Goal: Task Accomplishment & Management: Use online tool/utility

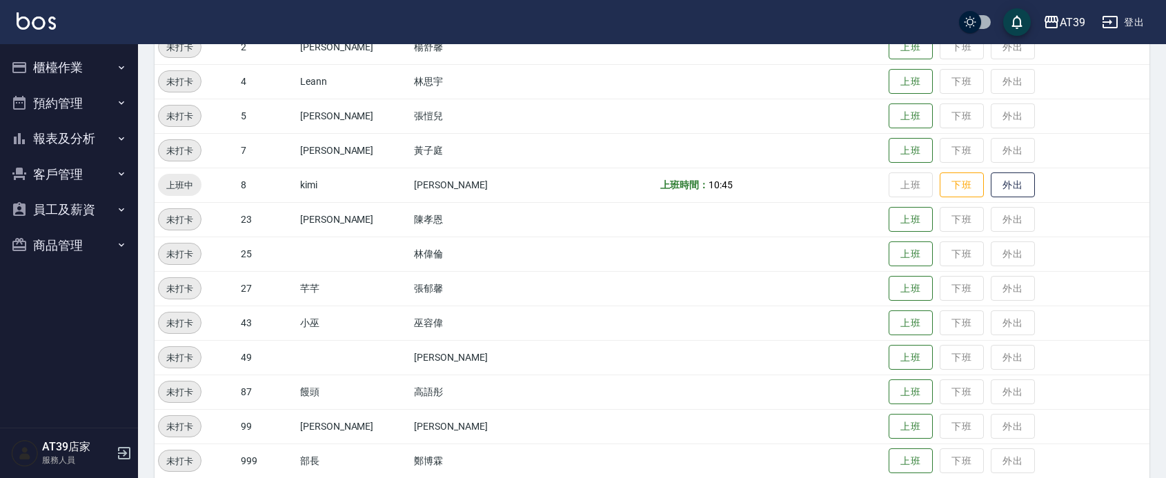
scroll to position [278, 0]
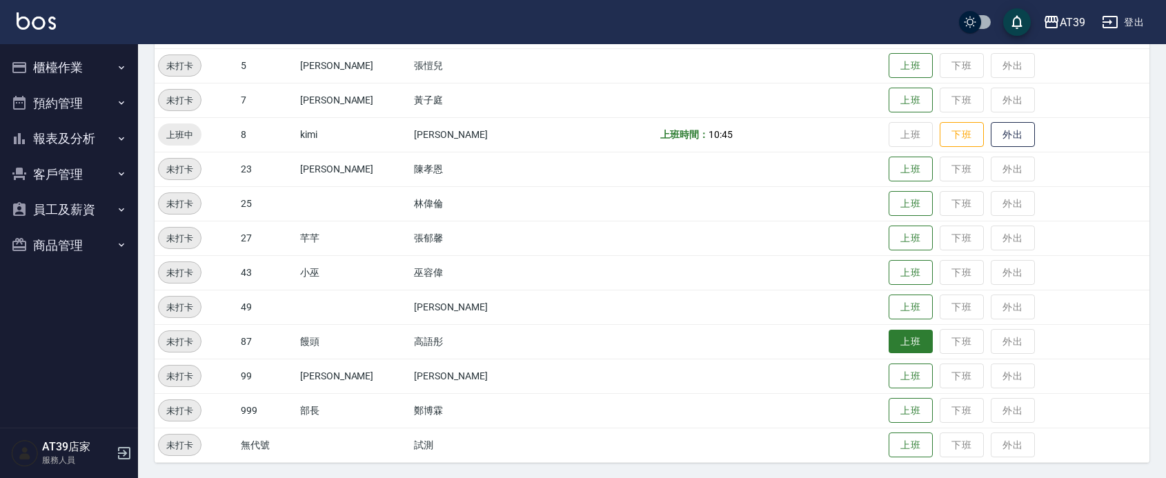
click at [898, 341] on button "上班" at bounding box center [910, 342] width 44 height 24
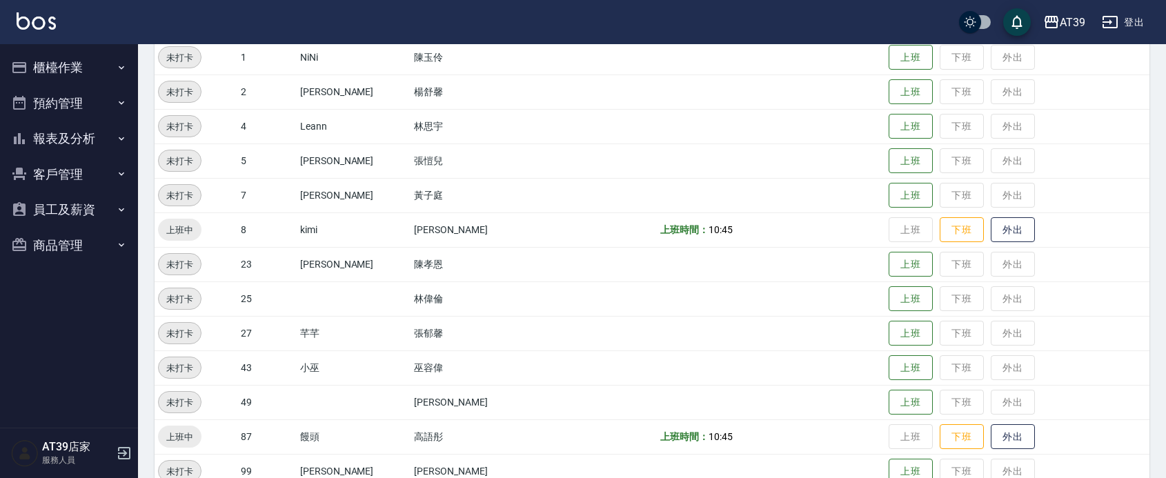
scroll to position [19, 0]
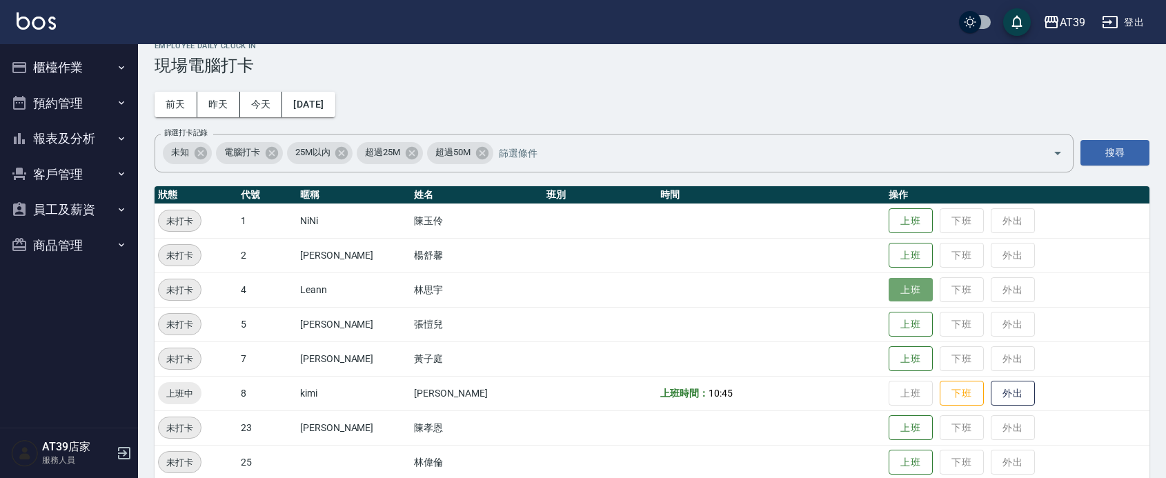
click at [902, 297] on button "上班" at bounding box center [910, 290] width 44 height 24
click at [223, 112] on button "昨天" at bounding box center [218, 105] width 43 height 26
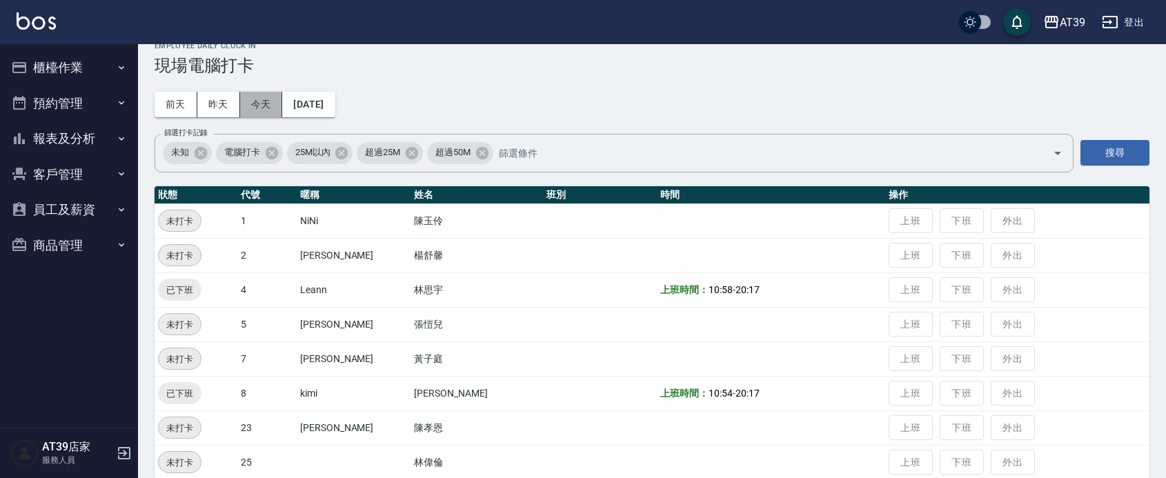
click at [252, 110] on button "今天" at bounding box center [261, 105] width 43 height 26
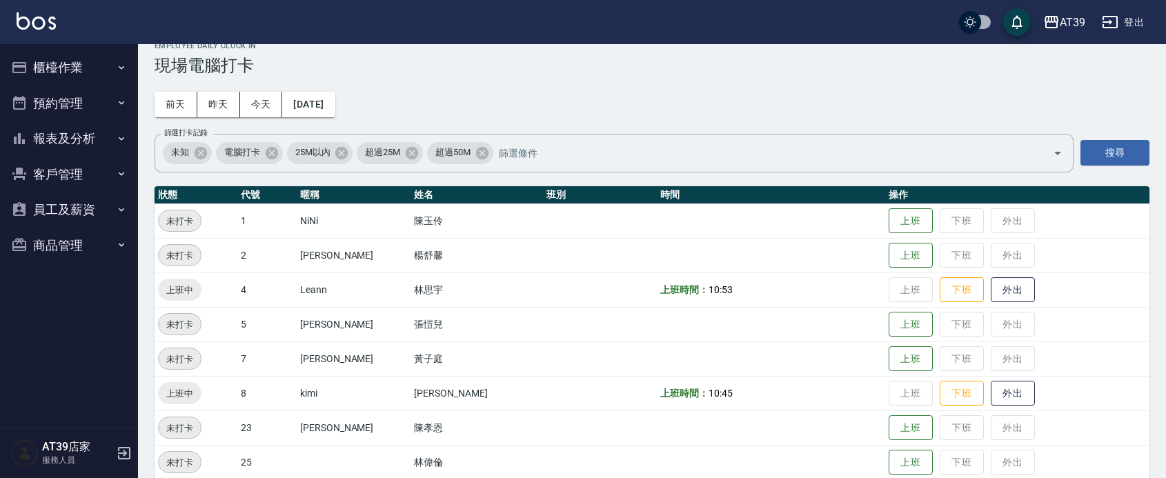
click at [564, 56] on div "Employee Daily Clock In 現場電腦打卡" at bounding box center [651, 58] width 995 height 34
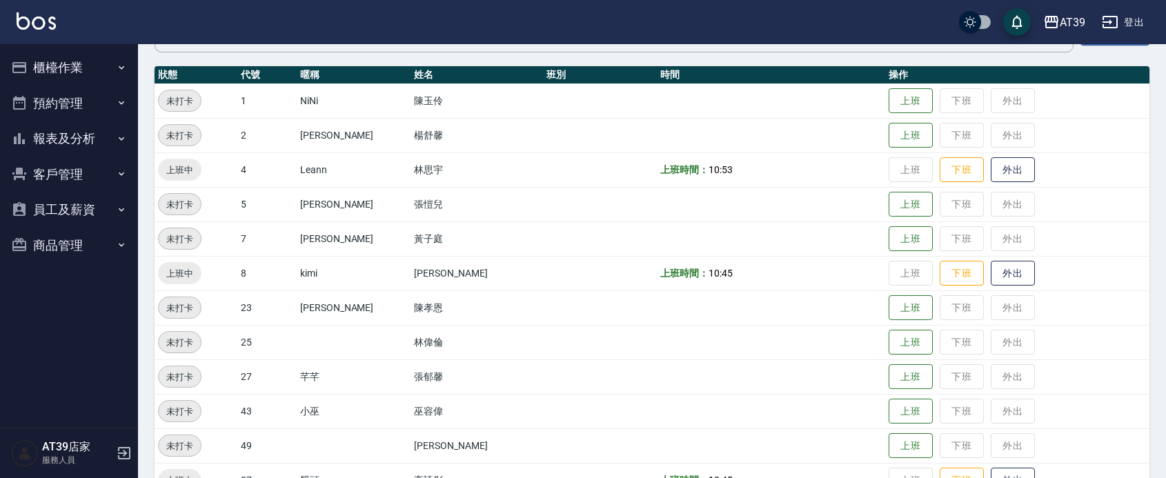
scroll to position [192, 0]
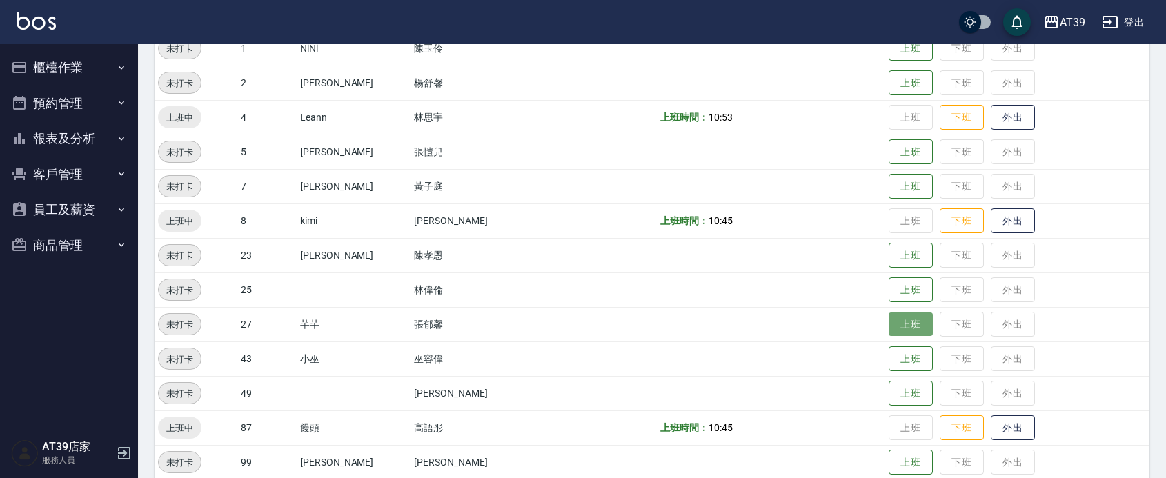
click at [907, 319] on button "上班" at bounding box center [910, 324] width 44 height 24
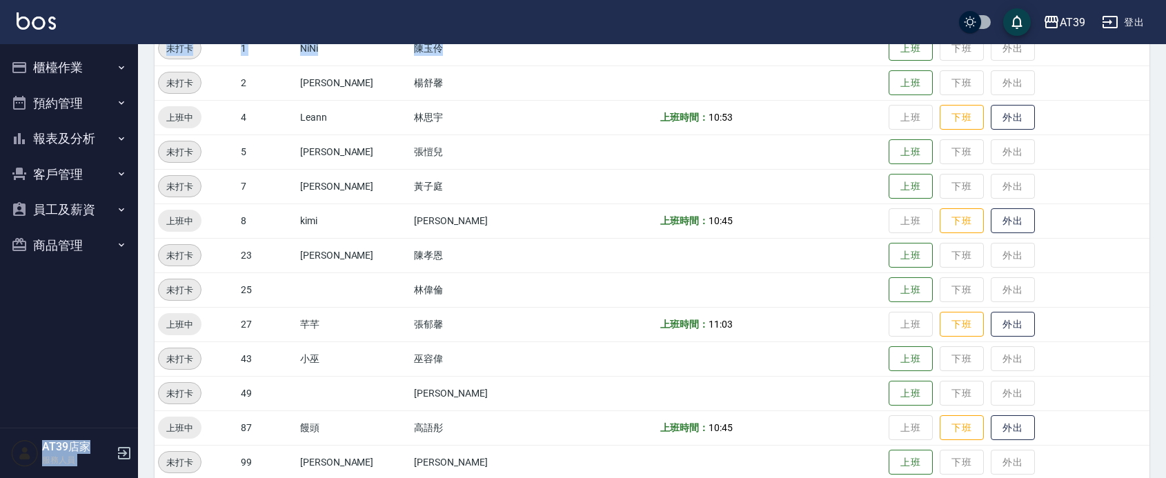
drag, startPoint x: 528, startPoint y: 37, endPoint x: 532, endPoint y: 54, distance: 17.9
click at [532, 54] on div "AT39 登出 櫃檯作業 打帳單 帳單列表 現金收支登錄 每日結帳 排班表 現場電腦打卡 預約管理 預約管理 單日預約紀錄 單週預約紀錄 報表及分析 報表目錄…" at bounding box center [583, 186] width 1166 height 757
click at [566, 119] on td at bounding box center [600, 117] width 114 height 34
